Goal: Task Accomplishment & Management: Complete application form

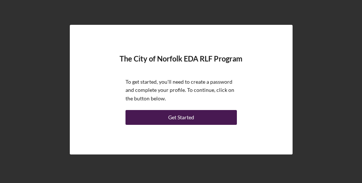
click at [183, 115] on div "Get Started" at bounding box center [181, 117] width 26 height 15
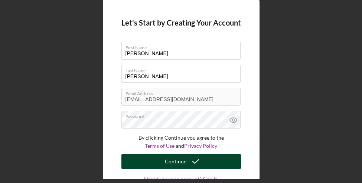
click at [179, 160] on div "Continue" at bounding box center [176, 161] width 22 height 15
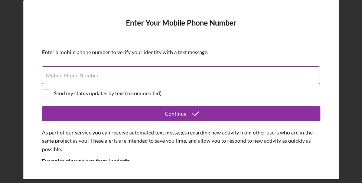
click at [101, 79] on input "Mobile Phone Number" at bounding box center [181, 75] width 278 height 18
type input "[PHONE_NUMBER]"
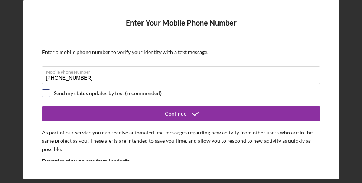
click at [48, 92] on input "checkbox" at bounding box center [45, 93] width 7 height 7
checkbox input "true"
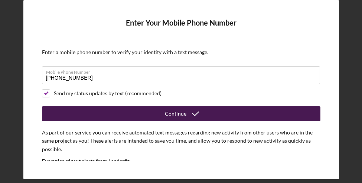
click at [173, 110] on div "Continue" at bounding box center [176, 114] width 22 height 15
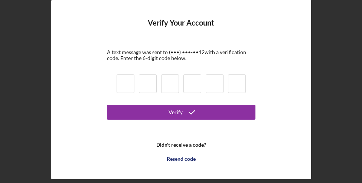
click at [123, 89] on input at bounding box center [126, 84] width 18 height 19
click at [123, 88] on input at bounding box center [126, 84] width 18 height 19
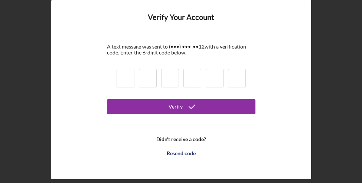
scroll to position [6, 0]
type input "5"
click at [180, 107] on button "Verify" at bounding box center [181, 107] width 149 height 15
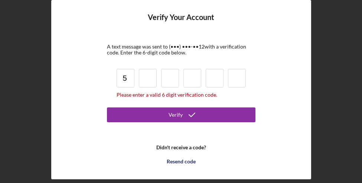
click at [146, 78] on input at bounding box center [148, 78] width 18 height 19
type input "5"
type input "3"
type input "0"
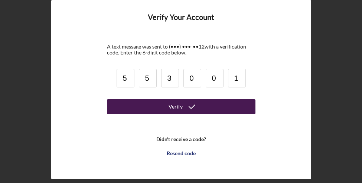
type input "1"
click at [174, 103] on div "Verify" at bounding box center [176, 107] width 14 height 15
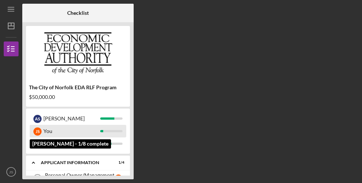
click at [50, 131] on div "You" at bounding box center [71, 131] width 57 height 13
click at [36, 131] on div "J S" at bounding box center [37, 132] width 8 height 8
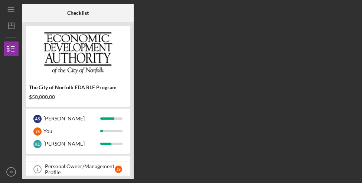
scroll to position [8, 0]
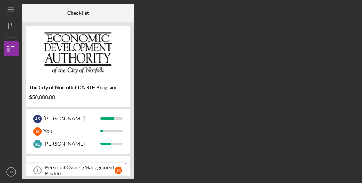
click at [78, 169] on div "Personal Owner/Management Profile" at bounding box center [80, 171] width 70 height 12
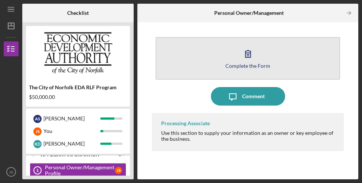
click at [239, 61] on button "Complete the Form Form" at bounding box center [248, 58] width 185 height 43
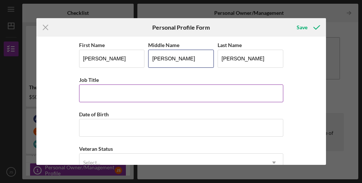
type input "[PERSON_NAME]"
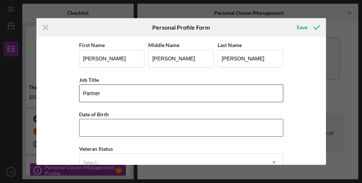
type input "Partner"
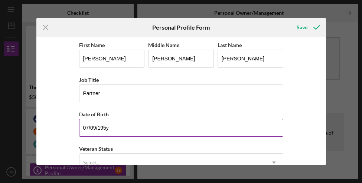
type input "[DATE]"
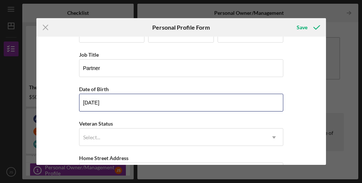
scroll to position [31, 0]
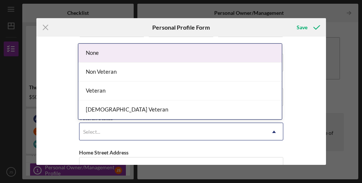
click at [111, 129] on div "Select..." at bounding box center [172, 132] width 186 height 17
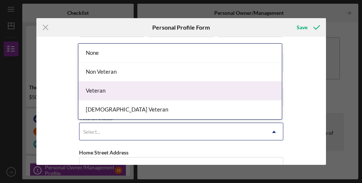
click at [105, 92] on div "Veteran" at bounding box center [180, 91] width 204 height 19
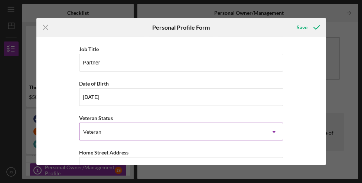
click at [105, 131] on div "Veteran" at bounding box center [172, 132] width 186 height 17
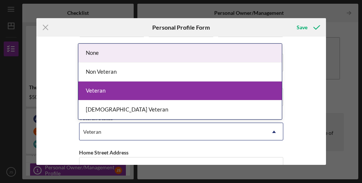
click at [97, 131] on div "Veteran" at bounding box center [92, 132] width 18 height 6
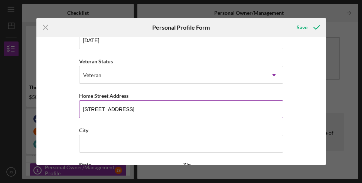
scroll to position [106, 0]
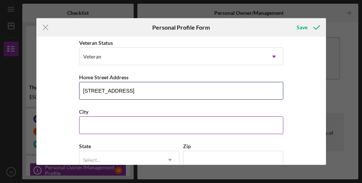
type input "[STREET_ADDRESS]"
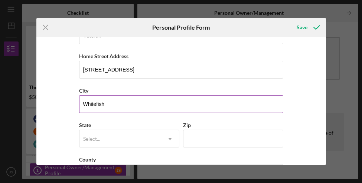
scroll to position [131, 0]
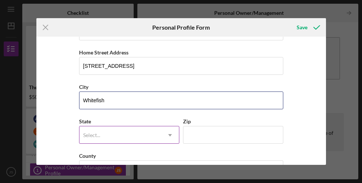
type input "Whitefish"
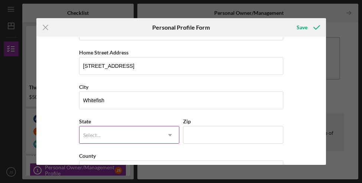
click at [104, 131] on div "Select..." at bounding box center [120, 135] width 82 height 17
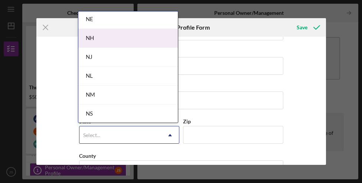
scroll to position [677, 0]
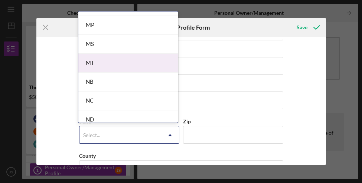
click at [92, 61] on div "MT" at bounding box center [128, 63] width 100 height 19
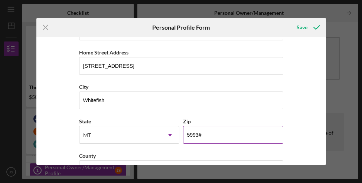
type input "59937"
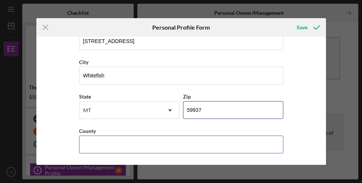
scroll to position [156, 0]
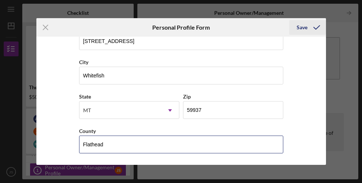
type input "Flathead"
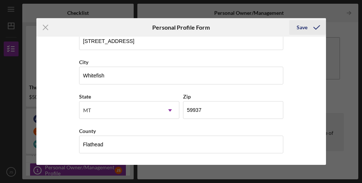
click at [300, 29] on div "Save" at bounding box center [302, 27] width 11 height 15
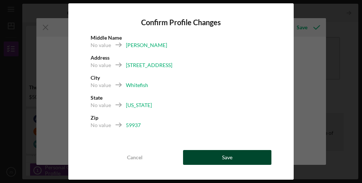
click at [230, 158] on div "Save" at bounding box center [227, 157] width 10 height 15
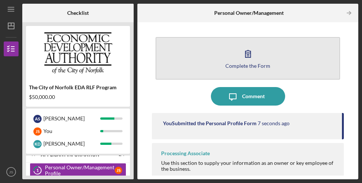
click at [239, 49] on icon "button" at bounding box center [248, 54] width 19 height 19
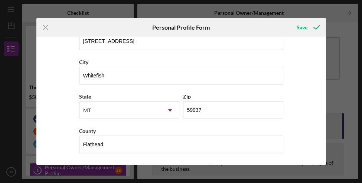
scroll to position [156, 0]
click at [302, 27] on div "Save" at bounding box center [302, 27] width 11 height 15
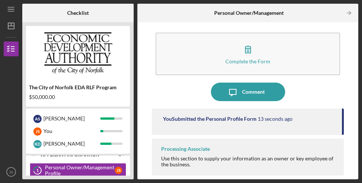
scroll to position [4, 0]
click at [185, 163] on div "Use this section to supply your information as an owner or key employee of the …" at bounding box center [249, 162] width 176 height 12
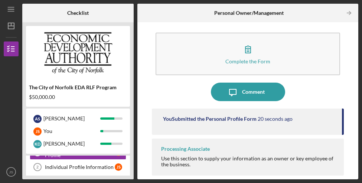
scroll to position [29, 0]
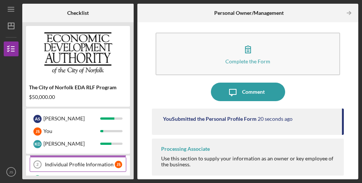
click at [90, 162] on div "Individual Profile Information" at bounding box center [80, 165] width 70 height 6
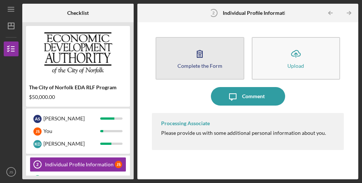
click at [200, 63] on div "Complete the Form" at bounding box center [200, 66] width 45 height 6
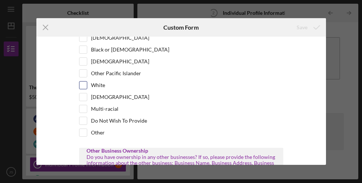
scroll to position [120, 0]
click at [83, 89] on input "White" at bounding box center [82, 84] width 7 height 7
checkbox input "true"
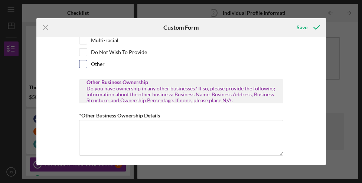
scroll to position [191, 0]
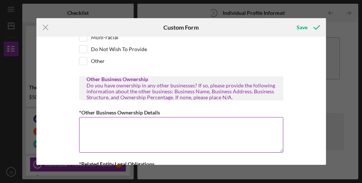
click at [154, 136] on textarea "*Other Business Ownership Details" at bounding box center [181, 135] width 204 height 36
type textarea "n"
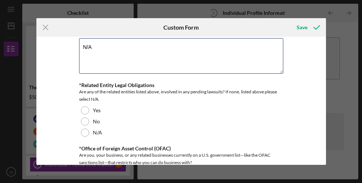
scroll to position [271, 0]
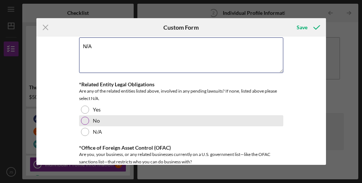
type textarea "N/A"
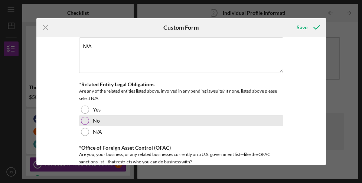
click at [82, 125] on div at bounding box center [85, 121] width 8 height 8
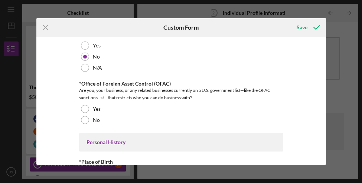
scroll to position [336, 0]
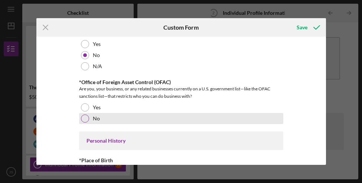
click at [81, 123] on div at bounding box center [85, 119] width 8 height 8
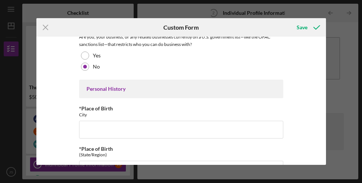
scroll to position [422, 0]
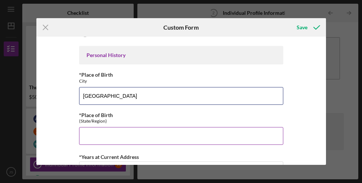
type input "[GEOGRAPHIC_DATA]"
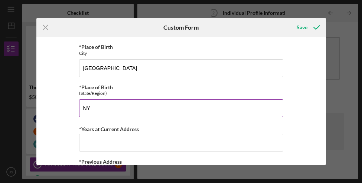
scroll to position [456, 0]
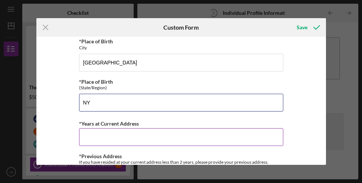
type input "NY"
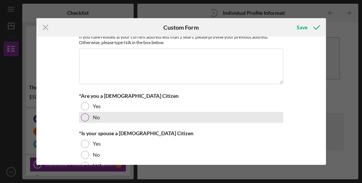
scroll to position [583, 0]
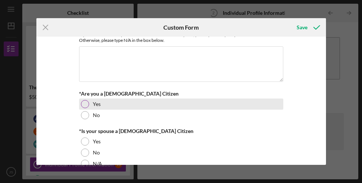
type input "5"
click at [84, 108] on div at bounding box center [85, 104] width 8 height 8
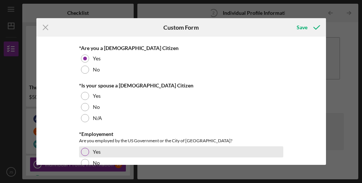
scroll to position [639, 0]
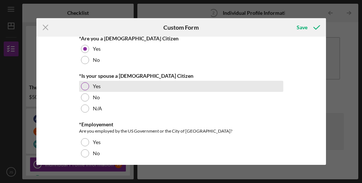
click at [83, 91] on div at bounding box center [85, 86] width 8 height 8
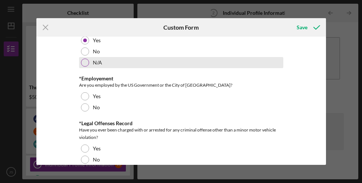
scroll to position [689, 0]
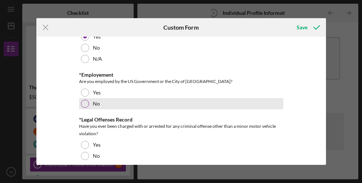
click at [84, 108] on div at bounding box center [85, 104] width 8 height 8
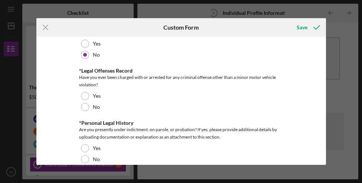
scroll to position [739, 0]
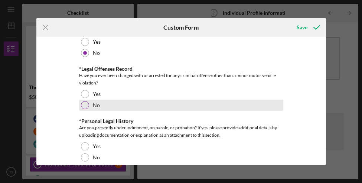
click at [82, 110] on div at bounding box center [85, 105] width 8 height 8
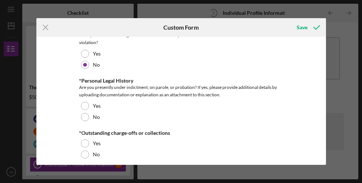
scroll to position [783, 0]
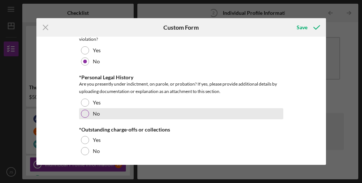
click at [86, 118] on div at bounding box center [85, 114] width 8 height 8
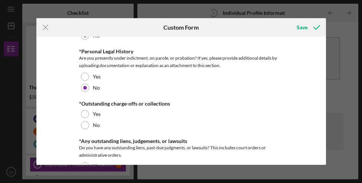
scroll to position [811, 0]
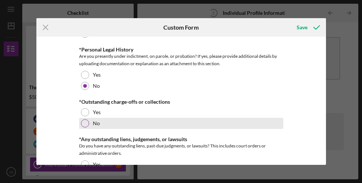
click at [84, 128] on div at bounding box center [85, 124] width 8 height 8
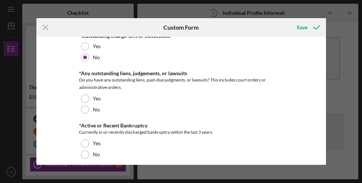
scroll to position [879, 0]
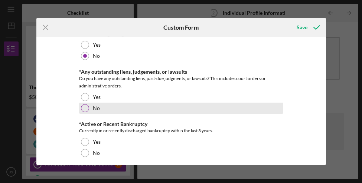
click at [84, 113] on div at bounding box center [85, 108] width 8 height 8
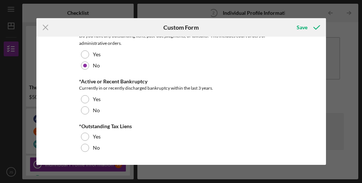
scroll to position [926, 0]
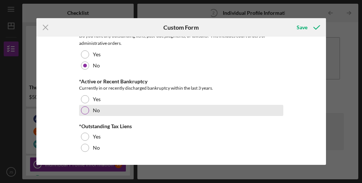
click at [83, 111] on div at bounding box center [85, 111] width 8 height 8
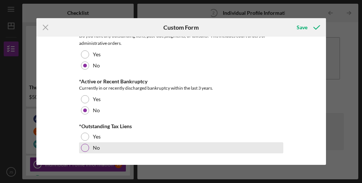
click at [82, 147] on div at bounding box center [85, 148] width 8 height 8
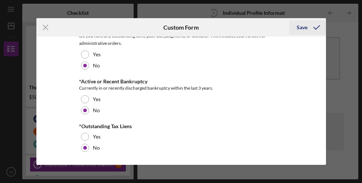
click at [299, 26] on div "Save" at bounding box center [302, 27] width 11 height 15
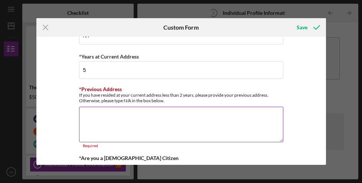
scroll to position [523, 0]
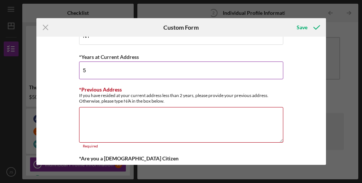
click at [127, 79] on input "5" at bounding box center [181, 71] width 204 height 18
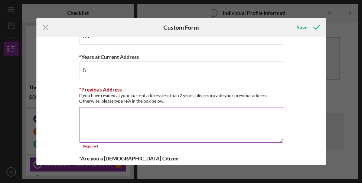
click at [122, 127] on textarea "*Previous Address" at bounding box center [181, 125] width 204 height 36
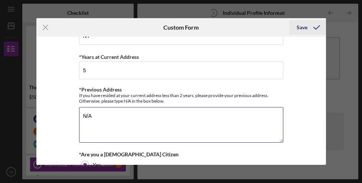
type textarea "N/A"
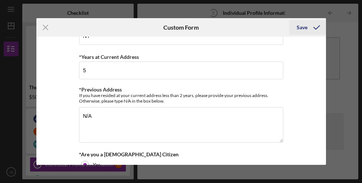
click at [300, 28] on div "Save" at bounding box center [302, 27] width 11 height 15
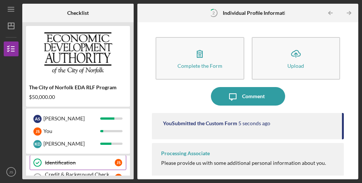
scroll to position [42, 0]
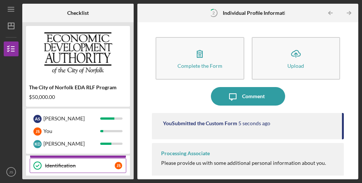
click at [92, 163] on div "Identification" at bounding box center [80, 166] width 70 height 6
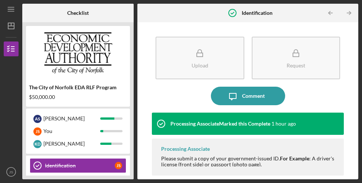
scroll to position [0, 0]
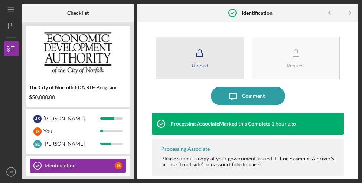
click at [200, 59] on icon "button" at bounding box center [200, 53] width 19 height 19
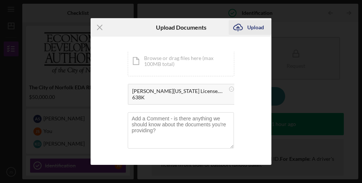
scroll to position [5, 0]
click at [254, 29] on div "Upload" at bounding box center [255, 27] width 17 height 15
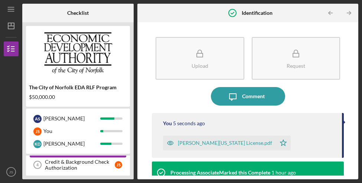
scroll to position [61, 0]
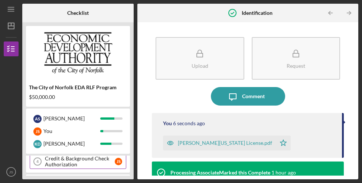
click at [71, 164] on div "Credit & Background Check Authorization" at bounding box center [80, 162] width 70 height 12
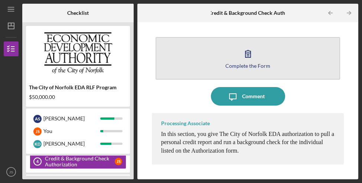
click at [243, 53] on icon "button" at bounding box center [248, 54] width 19 height 19
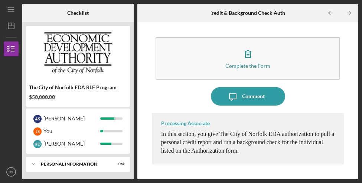
scroll to position [79, 0]
click at [92, 164] on div "Personal Information" at bounding box center [81, 164] width 80 height 4
click at [90, 163] on div "Personal Information" at bounding box center [81, 164] width 80 height 4
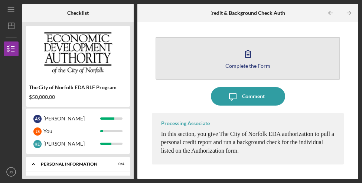
click at [248, 58] on icon "button" at bounding box center [247, 54] width 5 height 7
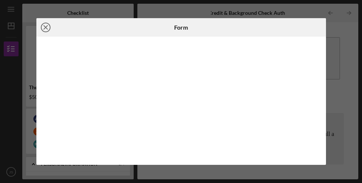
click at [44, 26] on line at bounding box center [46, 28] width 4 height 4
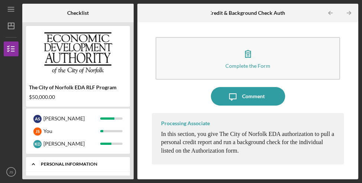
click at [97, 168] on div "Icon/Expander Personal Information 0 / 4" at bounding box center [78, 164] width 104 height 15
click at [99, 169] on div "Icon/Expander Personal Information 0 / 4" at bounding box center [78, 164] width 104 height 15
click at [66, 167] on div "Personal Information" at bounding box center [81, 165] width 80 height 4
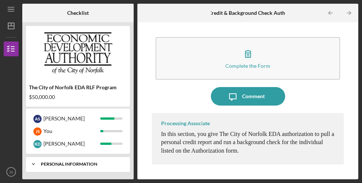
click at [105, 168] on div "Icon/Expander Personal Information 0 / 4" at bounding box center [78, 164] width 104 height 15
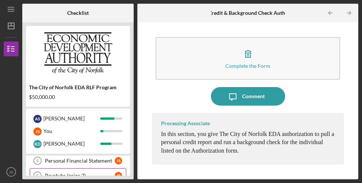
scroll to position [93, 0]
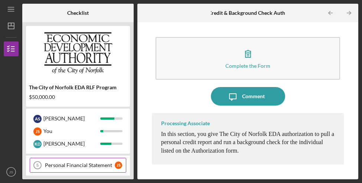
click at [98, 162] on link "Personal Financial Statement 5 Personal Financial Statement J S" at bounding box center [78, 165] width 97 height 15
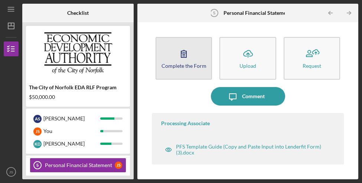
click at [181, 58] on icon "button" at bounding box center [183, 54] width 5 height 7
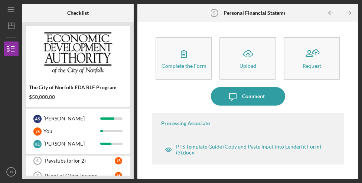
scroll to position [112, 0]
click at [77, 158] on link "Paystubs (prior 2) 6 Paystubs (prior 2) J S" at bounding box center [78, 161] width 97 height 15
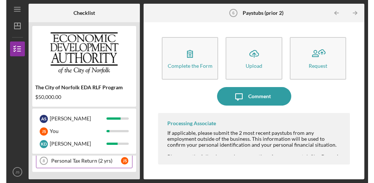
scroll to position [142, 0]
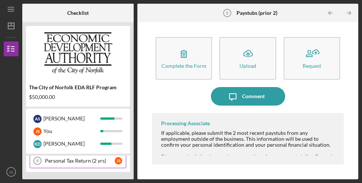
click at [88, 157] on link "Personal Tax Return (2 yrs) 8 Personal Tax Return (2 yrs) J S" at bounding box center [78, 161] width 97 height 15
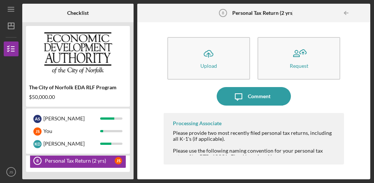
click at [85, 171] on div "5 Personal Financial Statement J S Paystubs (prior 2) 6 Paystubs (prior 2) J S …" at bounding box center [78, 140] width 104 height 63
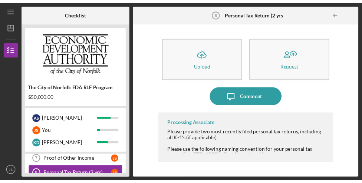
scroll to position [129, 0]
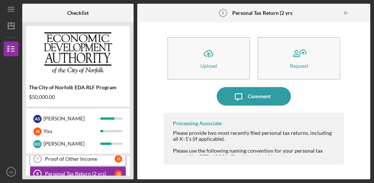
click at [85, 160] on div "Proof of Other Income" at bounding box center [80, 159] width 70 height 6
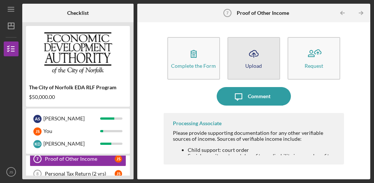
click at [263, 62] on icon "Icon/Upload" at bounding box center [254, 54] width 19 height 19
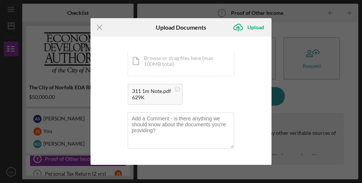
scroll to position [5, 0]
click at [138, 124] on textarea at bounding box center [181, 131] width 107 height 36
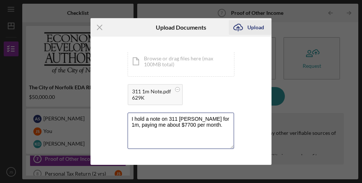
type textarea "I hold a note on 311 [PERSON_NAME] for 1m, paying me about $7700 per month."
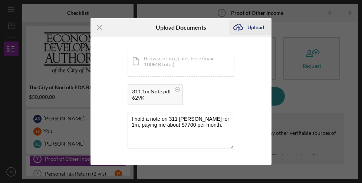
click at [251, 32] on div "Upload" at bounding box center [256, 27] width 17 height 15
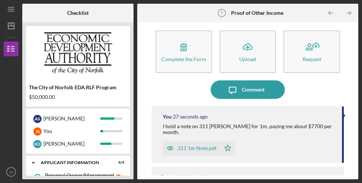
scroll to position [9, 0]
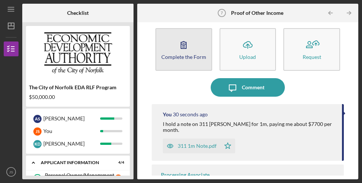
click at [190, 57] on div "Complete the Form" at bounding box center [184, 57] width 45 height 6
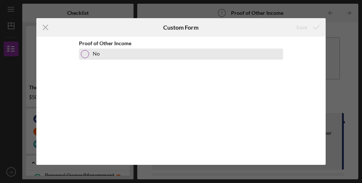
click at [86, 54] on div at bounding box center [85, 54] width 8 height 8
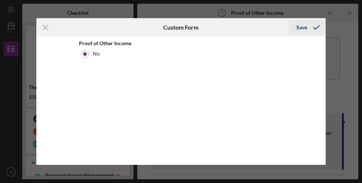
click at [301, 26] on div "Save" at bounding box center [302, 27] width 11 height 15
